Goal: Communication & Community: Share content

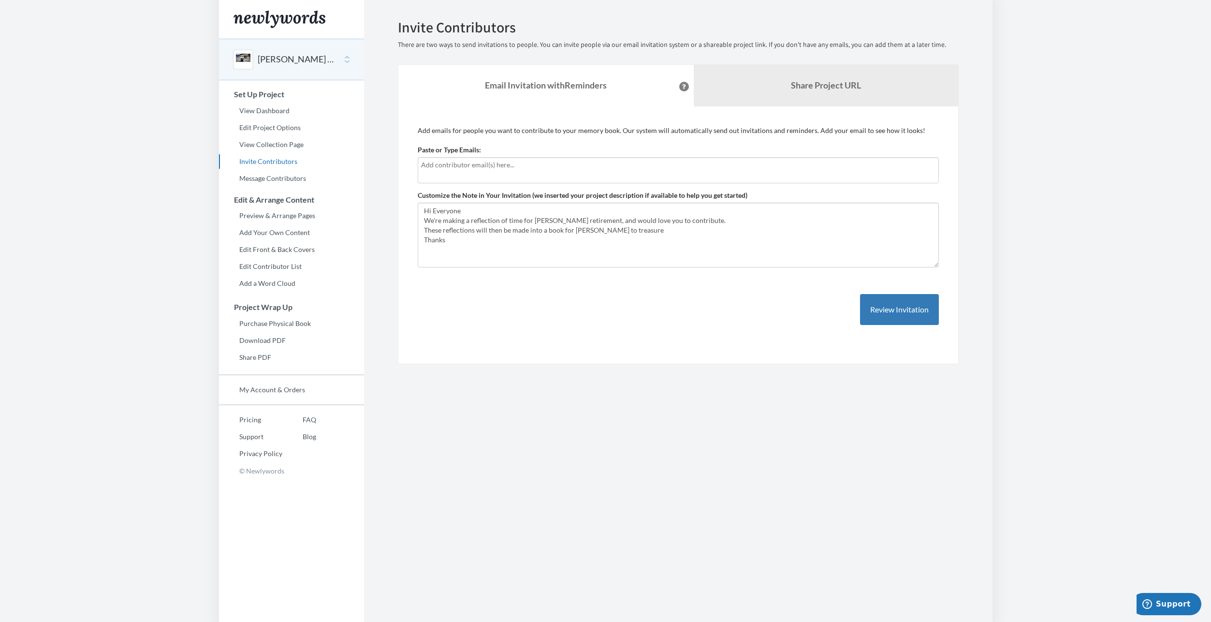
click at [452, 166] on input "text" at bounding box center [678, 164] width 514 height 11
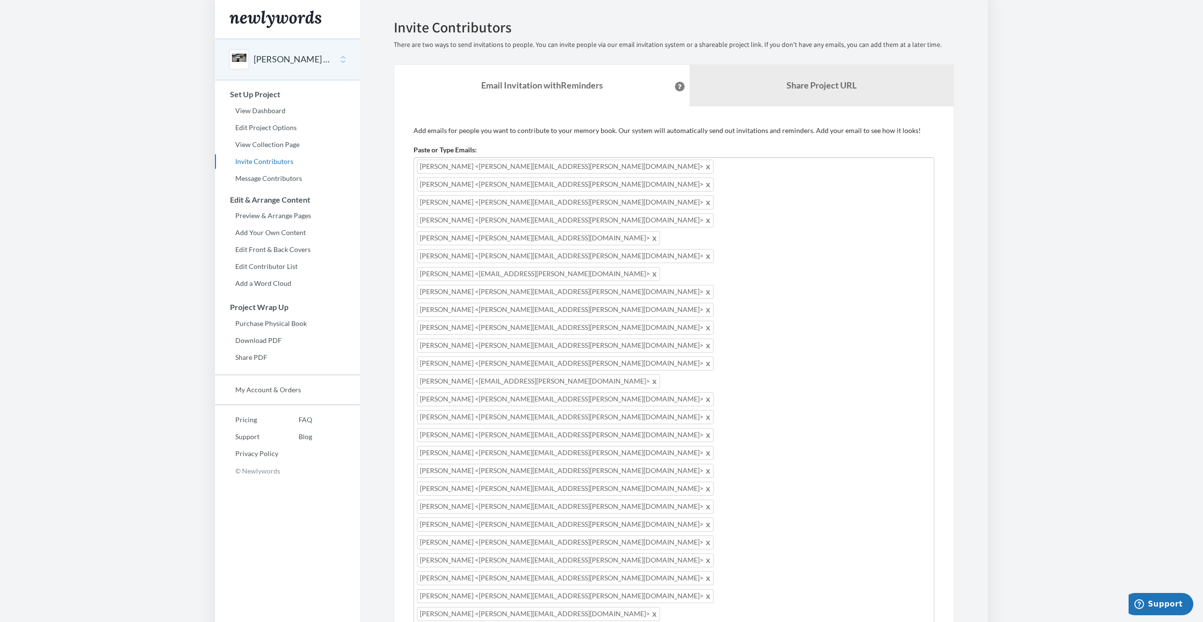
click at [783, 91] on link "Share Project URL" at bounding box center [822, 86] width 264 height 42
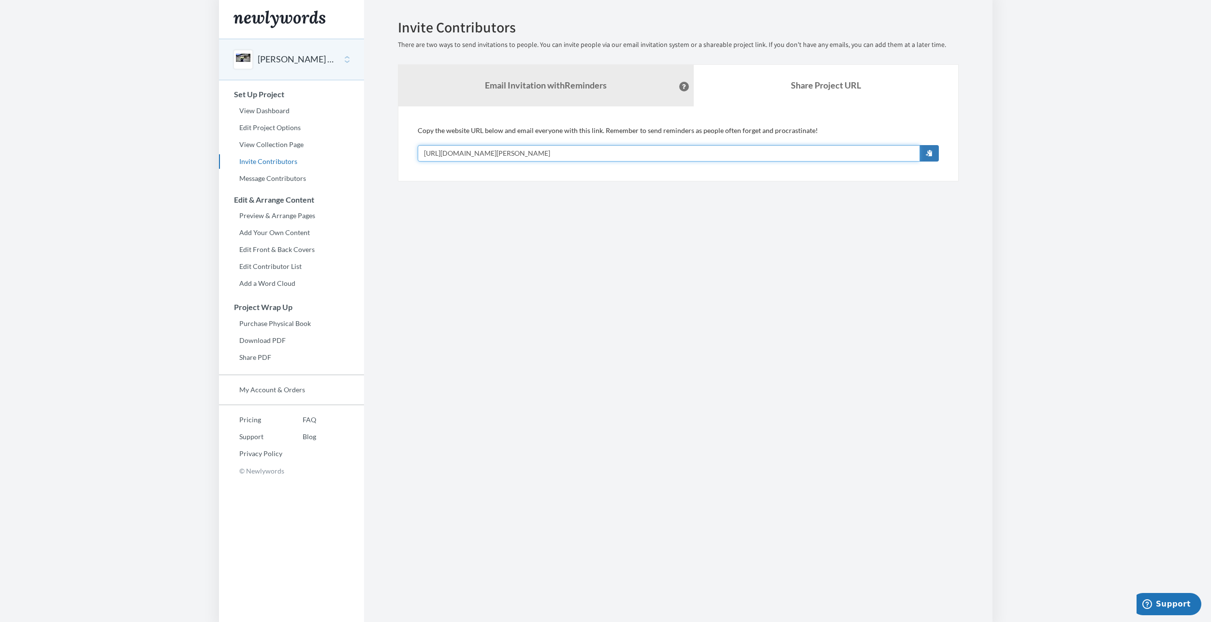
drag, startPoint x: 613, startPoint y: 153, endPoint x: 406, endPoint y: 152, distance: 207.3
click at [406, 152] on div "Add emails for people you want to contribute to your memory book. Our system wi…" at bounding box center [678, 143] width 561 height 75
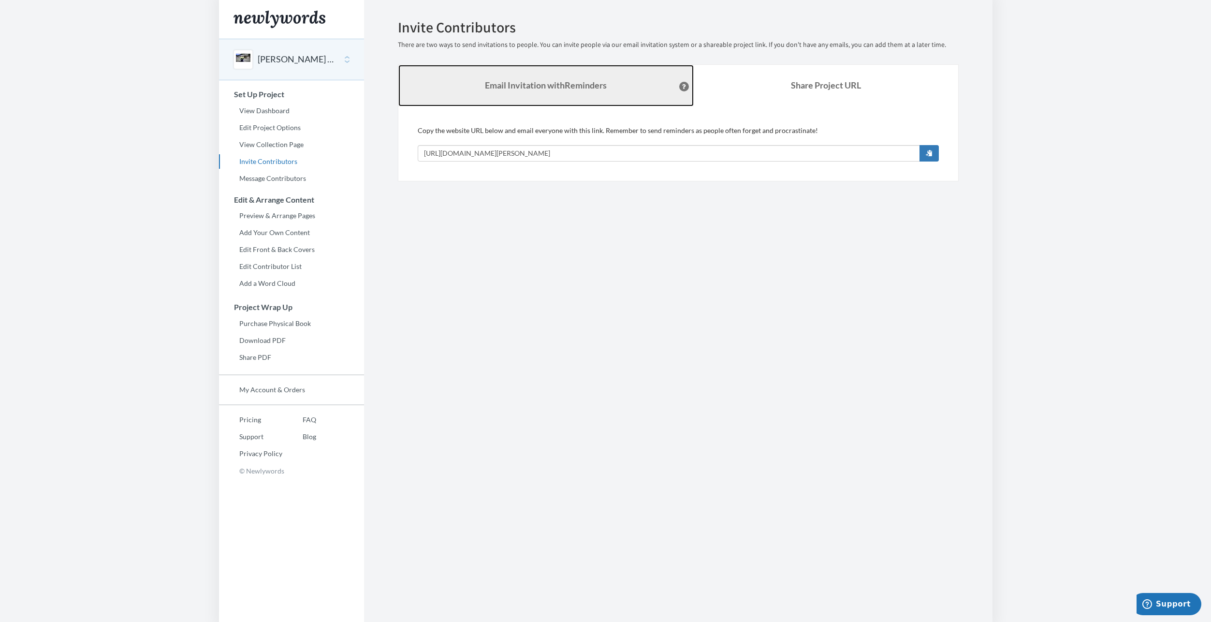
click at [602, 88] on strong "Email Invitation with Reminders" at bounding box center [546, 85] width 122 height 11
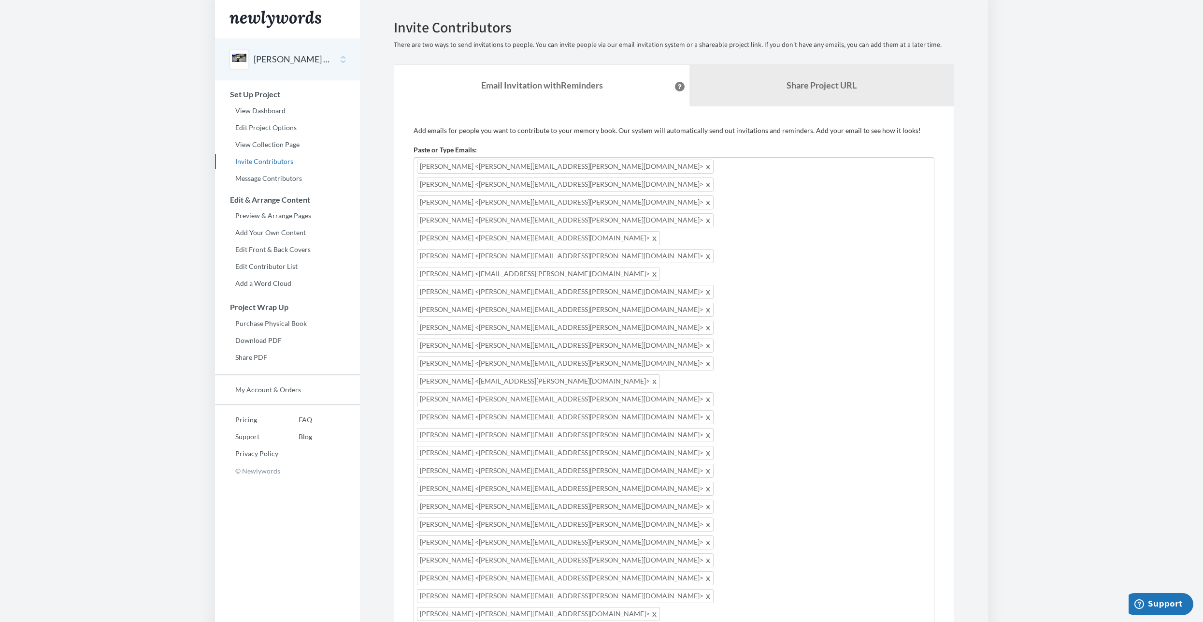
drag, startPoint x: 465, startPoint y: 557, endPoint x: 414, endPoint y: 521, distance: 62.5
click at [808, 92] on link "Share Project URL" at bounding box center [822, 86] width 264 height 42
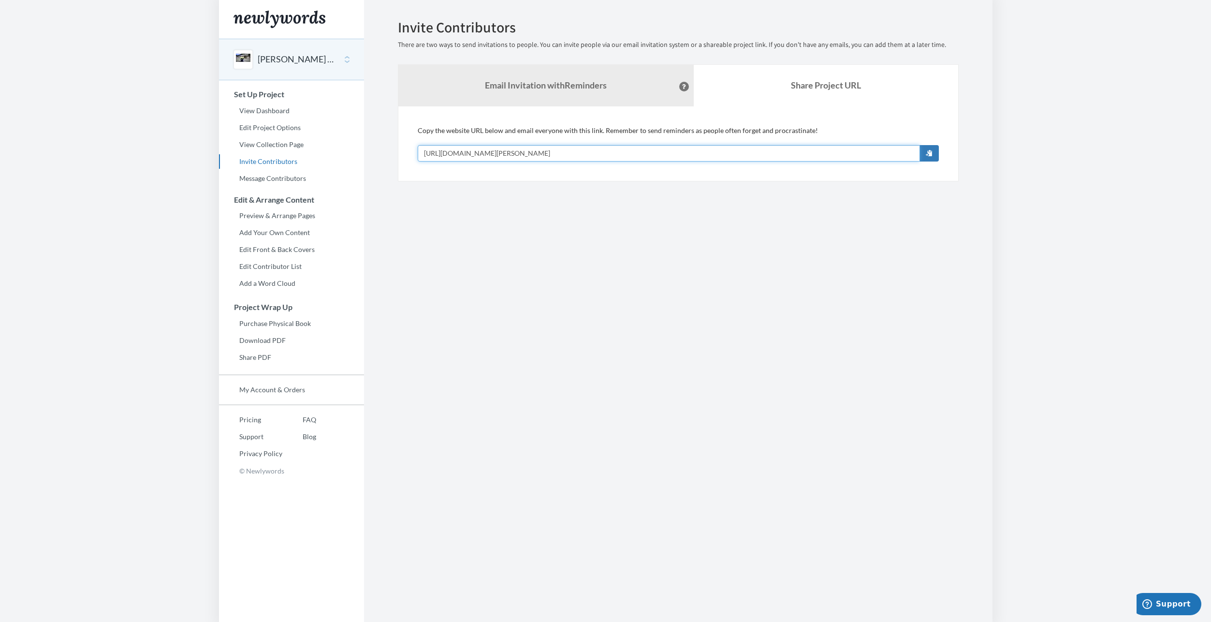
drag, startPoint x: 588, startPoint y: 154, endPoint x: 412, endPoint y: 150, distance: 176.4
click at [412, 150] on div "Add emails for people you want to contribute to your memory book. Our system wi…" at bounding box center [678, 143] width 561 height 75
click at [925, 154] on button "button" at bounding box center [928, 153] width 19 height 16
click at [251, 113] on link "View Dashboard" at bounding box center [291, 110] width 145 height 14
